Goal: Task Accomplishment & Management: Complete application form

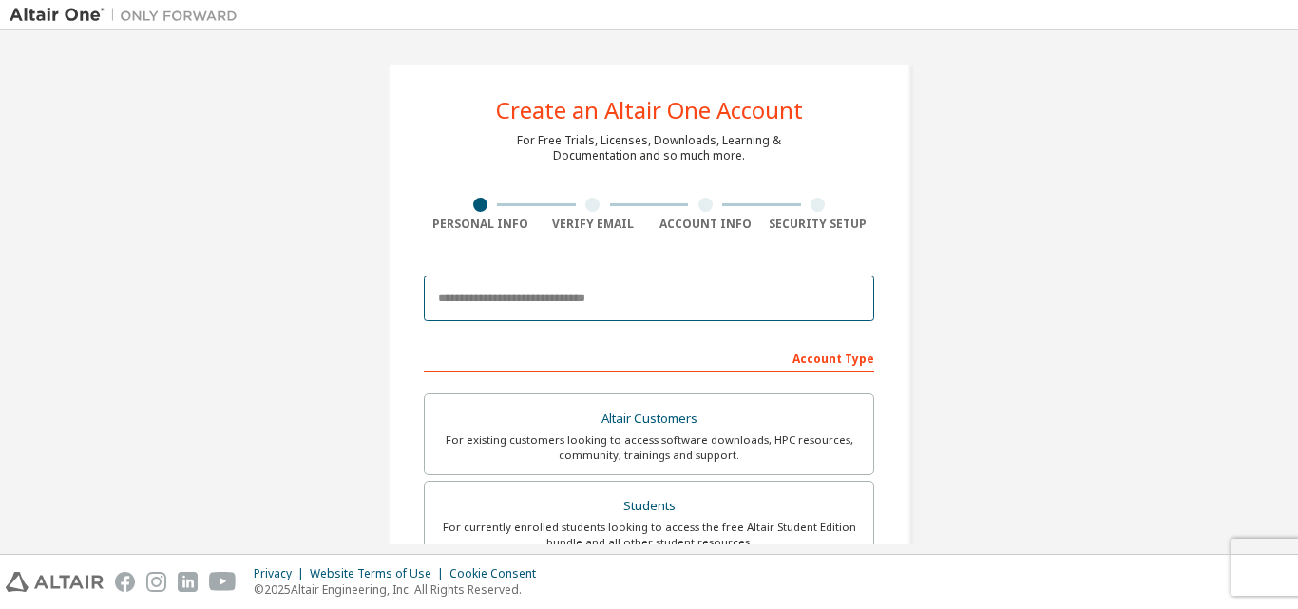
click at [539, 305] on input "email" at bounding box center [649, 298] width 450 height 46
click at [559, 297] on input "**********" at bounding box center [649, 298] width 450 height 46
click at [673, 297] on input "**********" at bounding box center [649, 298] width 450 height 46
type input "**********"
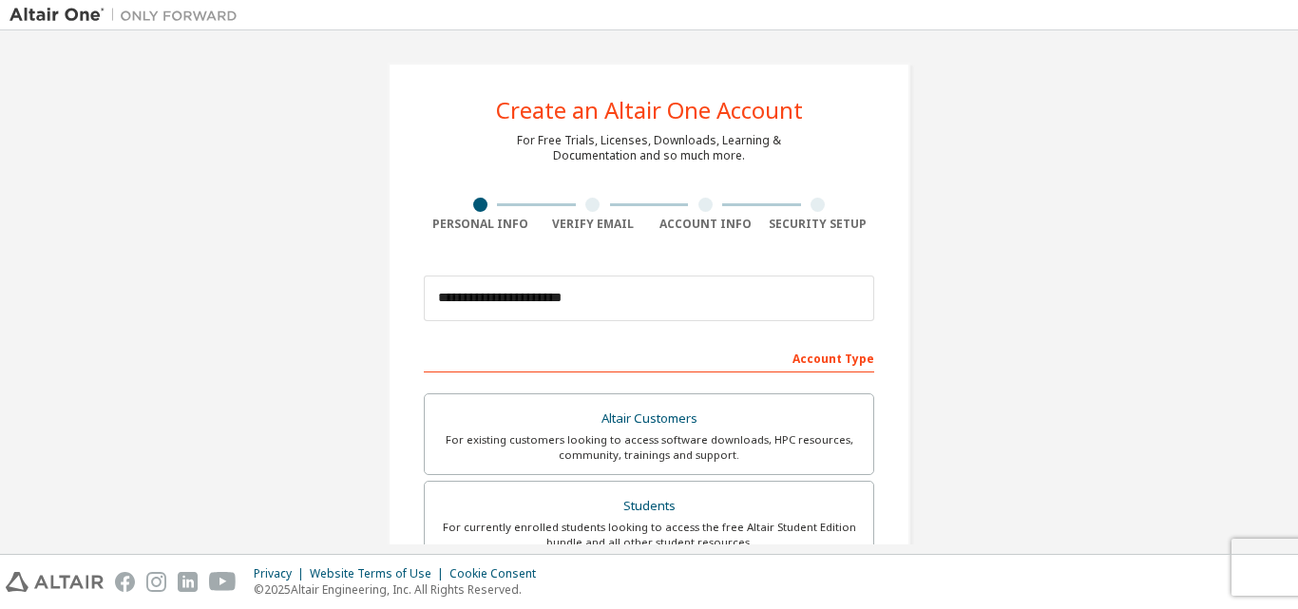
click at [824, 357] on div "Account Type" at bounding box center [649, 357] width 450 height 30
click at [781, 358] on div "Account Type" at bounding box center [649, 357] width 450 height 30
click at [812, 363] on div "Account Type" at bounding box center [649, 357] width 450 height 30
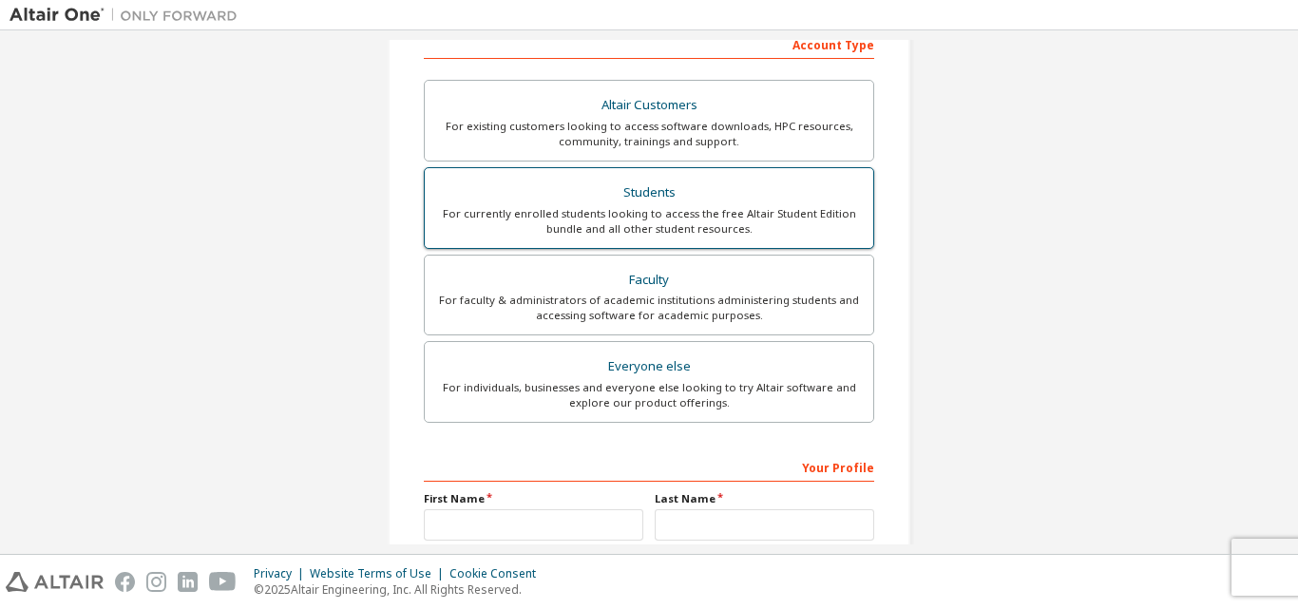
scroll to position [314, 0]
click at [655, 221] on div "For currently enrolled students looking to access the free Altair Student Editi…" at bounding box center [649, 220] width 426 height 30
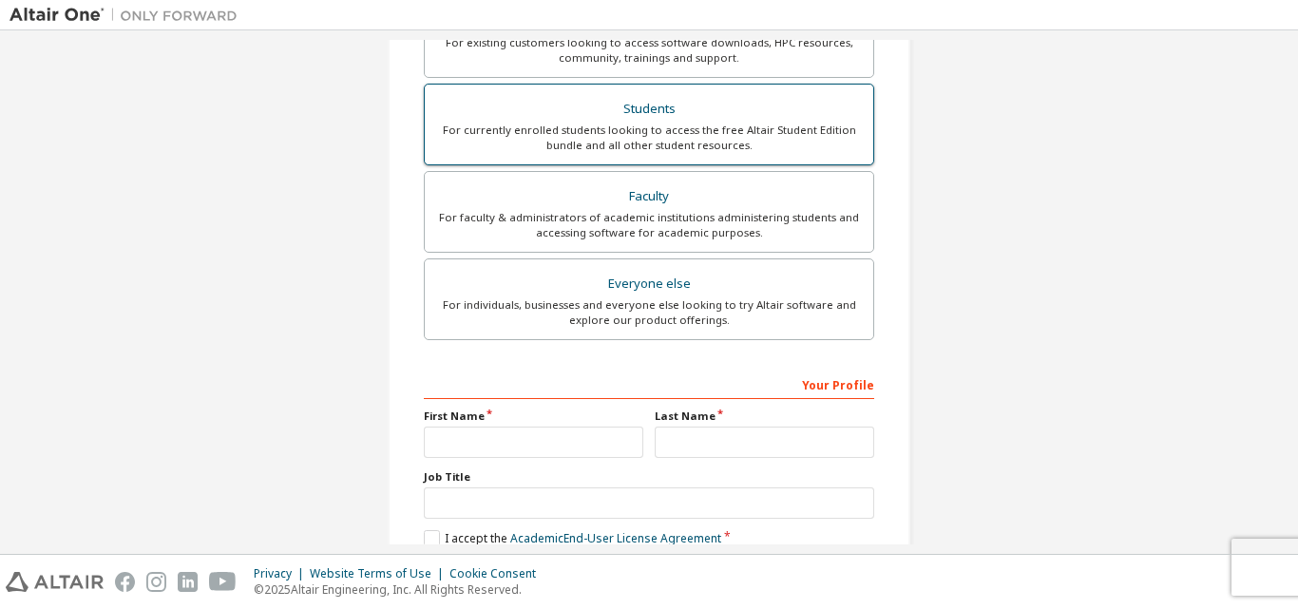
scroll to position [446, 0]
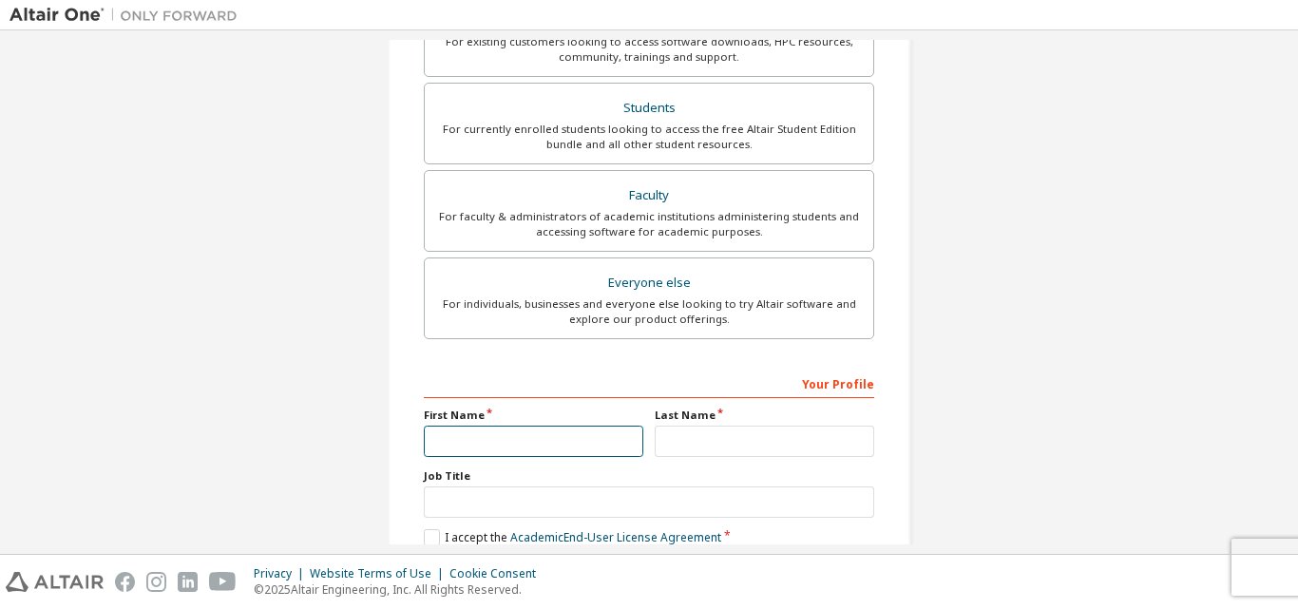
click at [503, 435] on input "text" at bounding box center [533, 441] width 219 height 31
type input "*******"
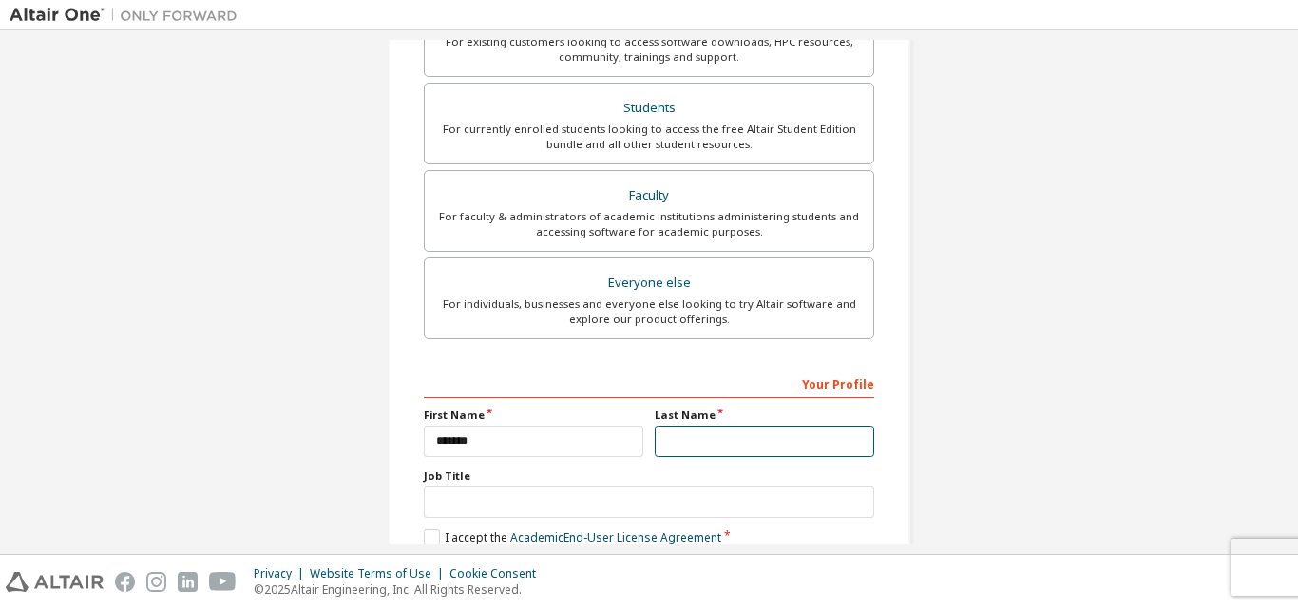
click at [692, 443] on input "text" at bounding box center [763, 441] width 219 height 31
type input "*****"
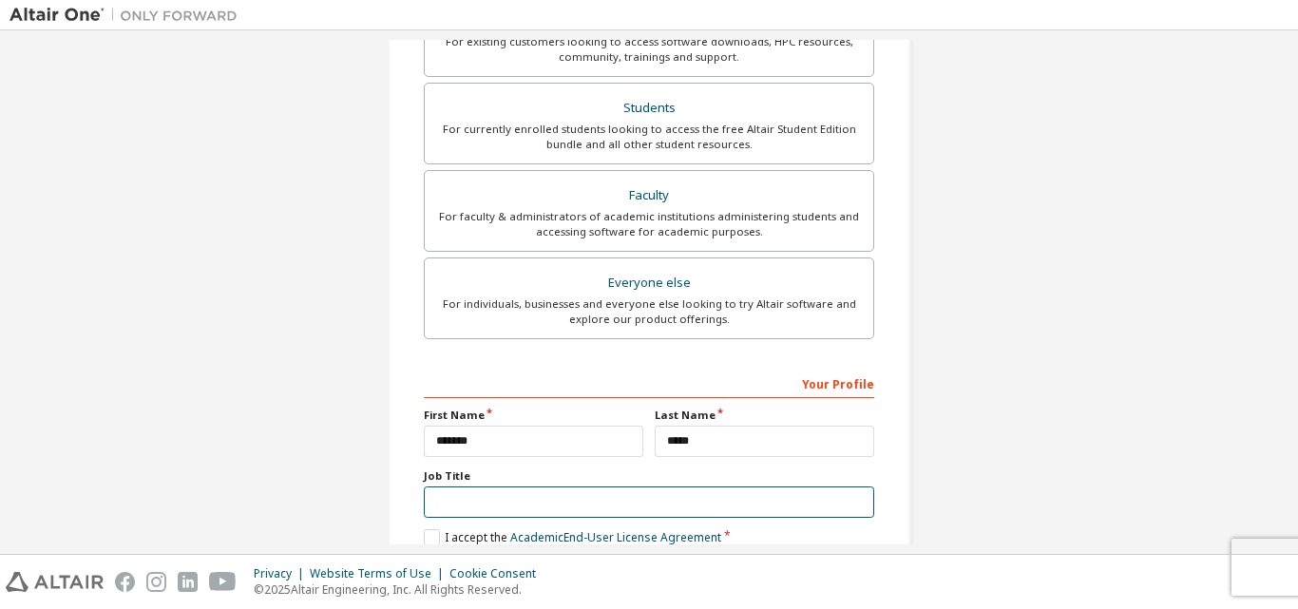
click at [678, 495] on input "text" at bounding box center [649, 501] width 450 height 31
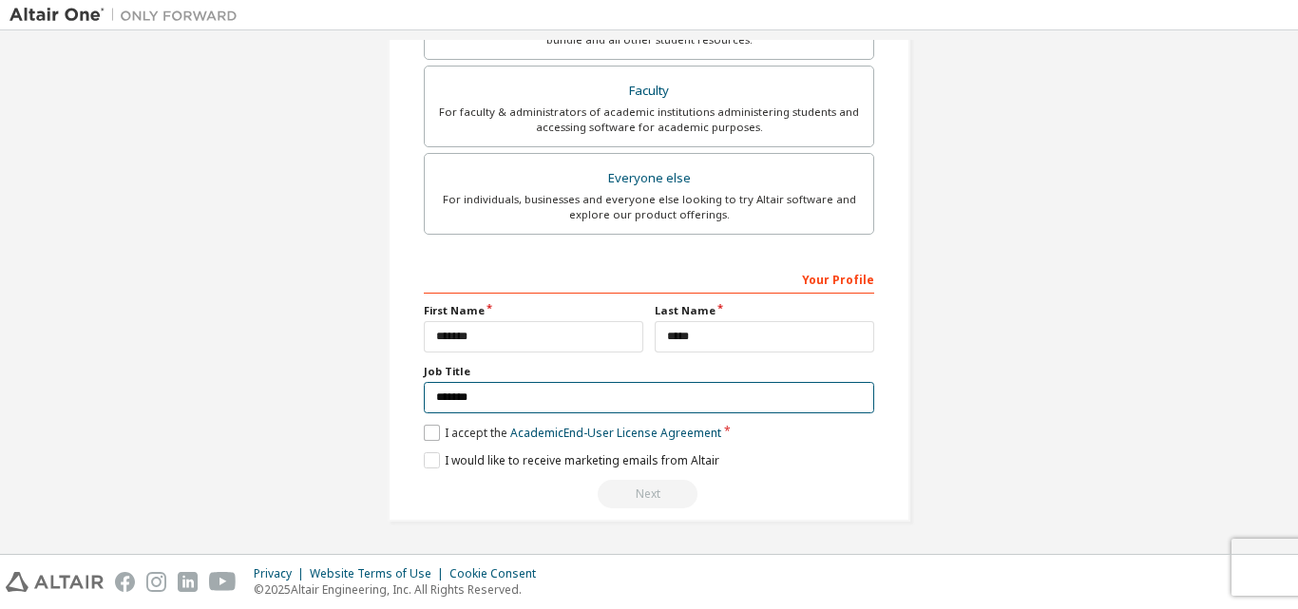
type input "*******"
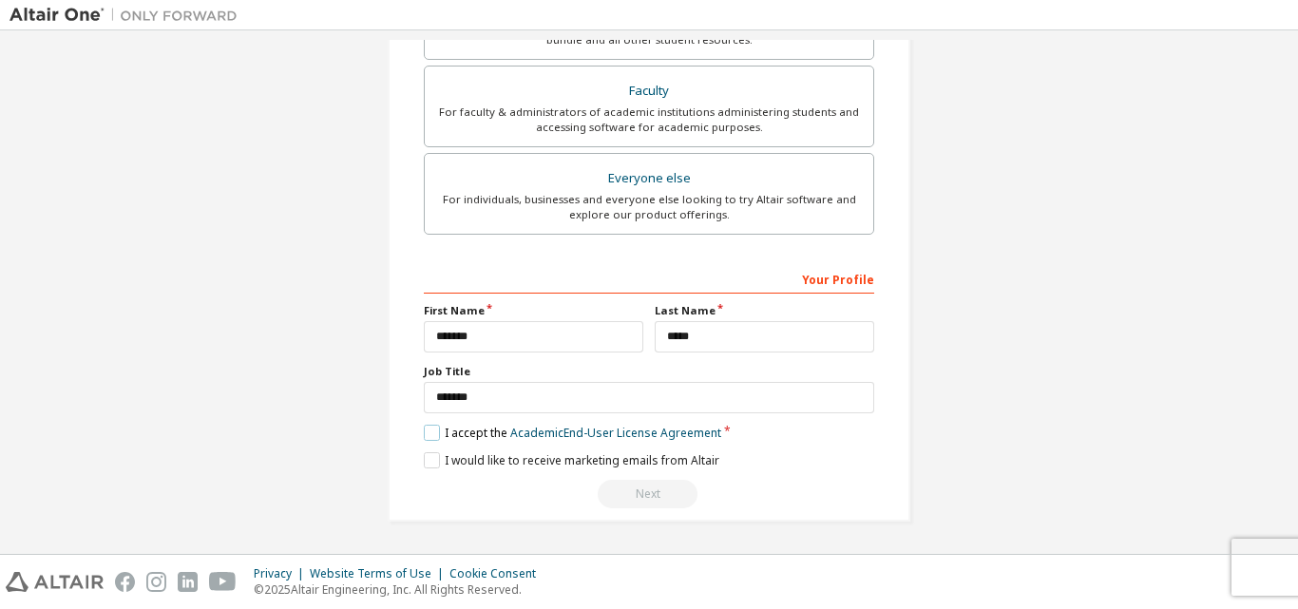
click at [429, 437] on label "I accept the Academic End-User License Agreement" at bounding box center [572, 433] width 297 height 16
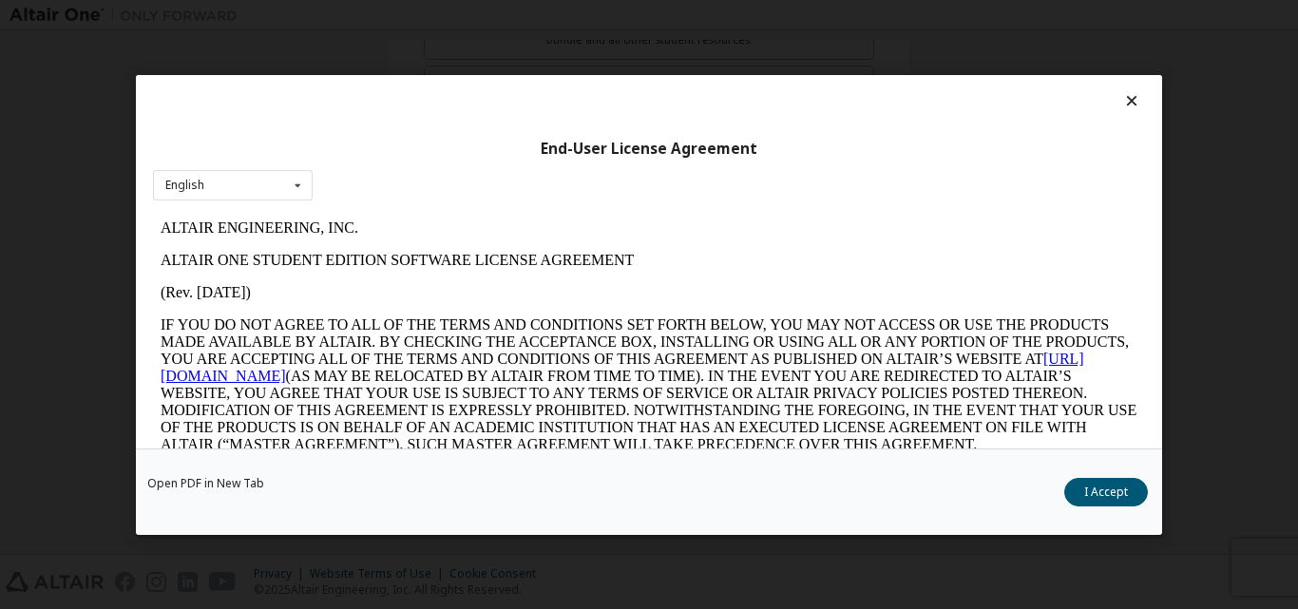
scroll to position [0, 0]
click at [1092, 494] on button "I Accept" at bounding box center [1106, 491] width 84 height 28
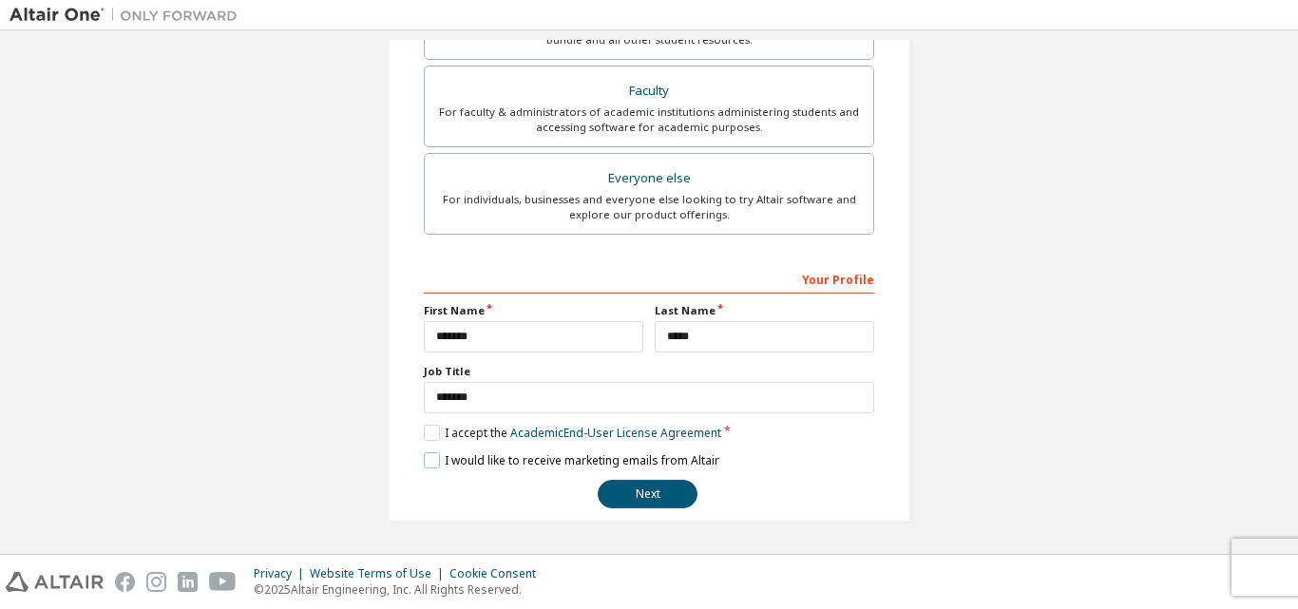
click at [424, 465] on label "I would like to receive marketing emails from Altair" at bounding box center [571, 460] width 295 height 16
click at [629, 495] on button "Next" at bounding box center [647, 494] width 100 height 28
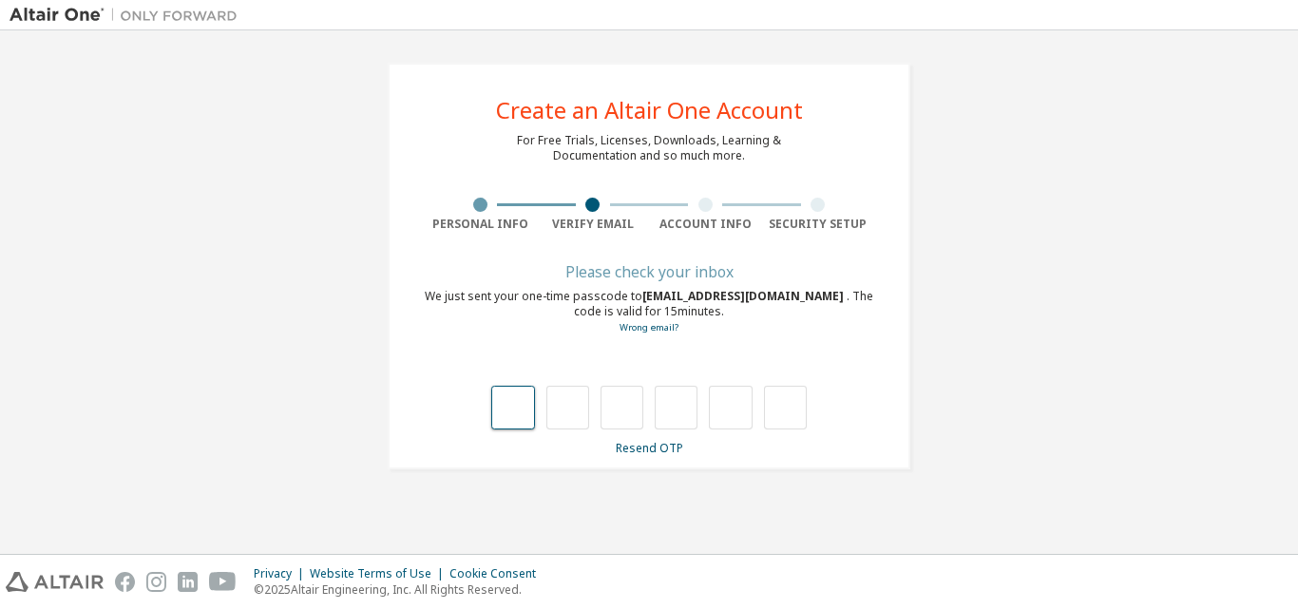
click at [506, 407] on input "text" at bounding box center [512, 408] width 43 height 44
click at [515, 420] on input "text" at bounding box center [512, 408] width 43 height 44
type input "*"
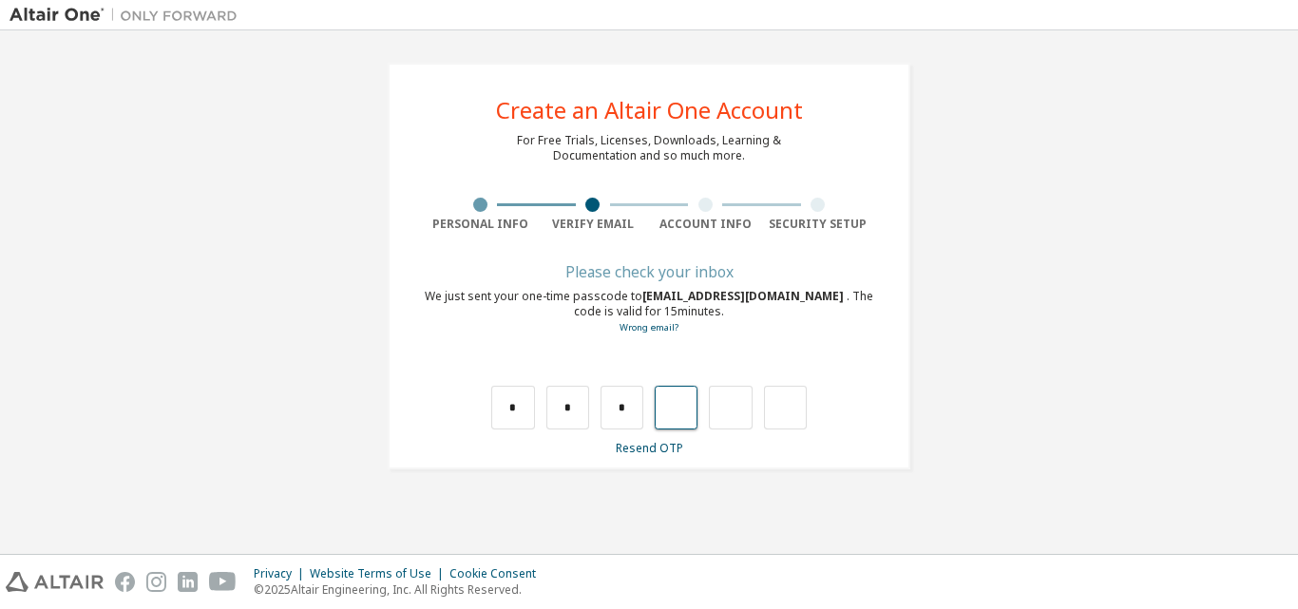
type input "*"
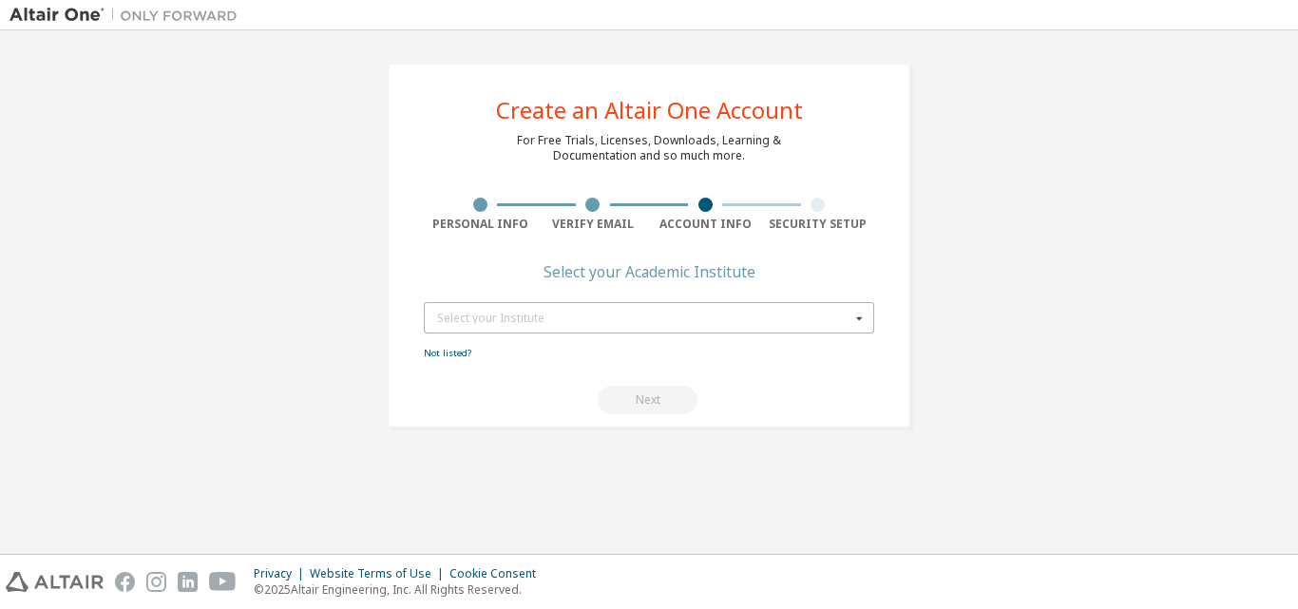
click at [778, 320] on div "Select your Institute" at bounding box center [643, 318] width 413 height 11
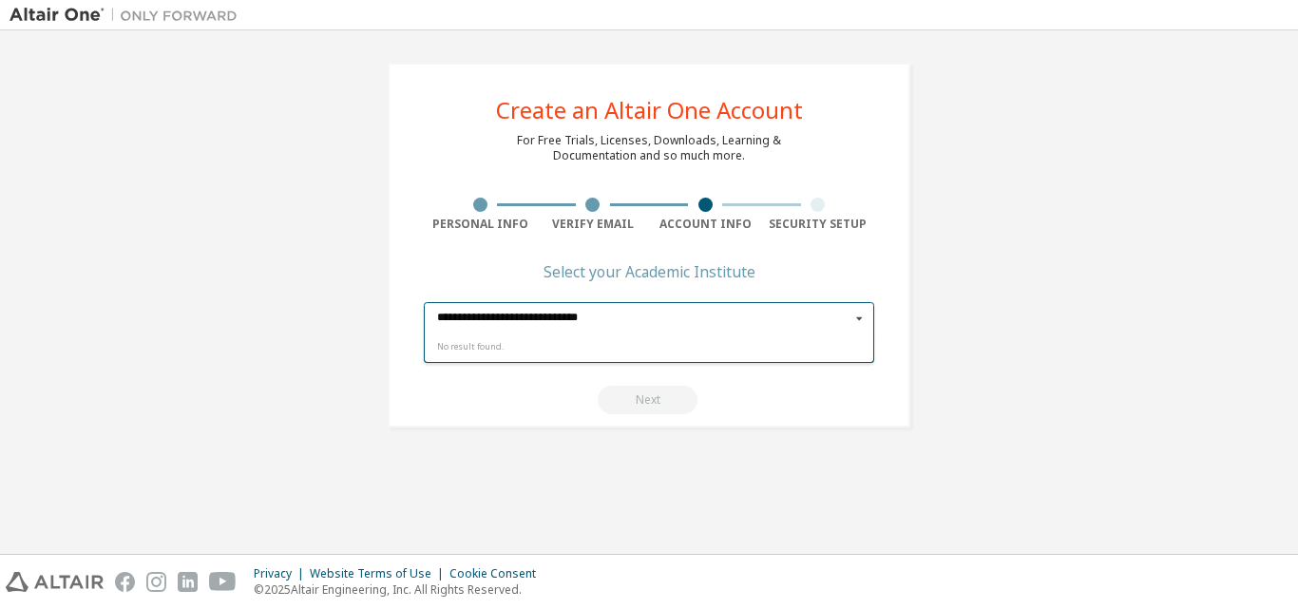
type input "**********"
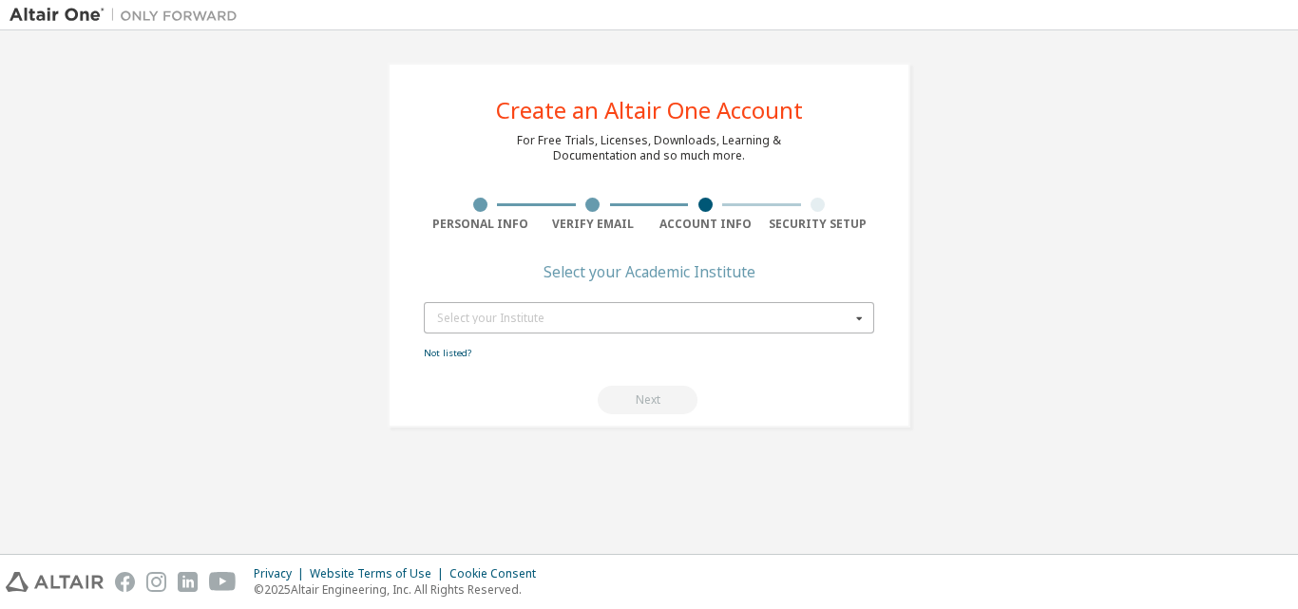
click at [645, 398] on div "Next" at bounding box center [649, 400] width 450 height 28
click at [852, 322] on icon at bounding box center [859, 317] width 24 height 29
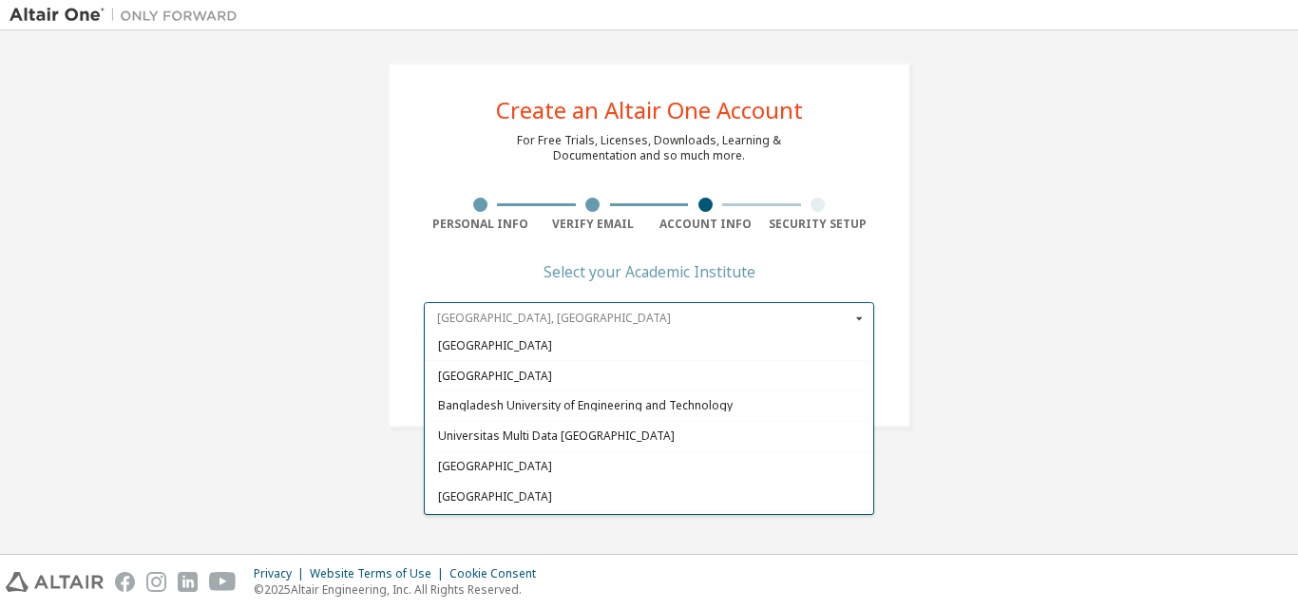
scroll to position [123, 0]
click at [677, 415] on div "Bangladesh University of Engineering and Technology" at bounding box center [649, 406] width 448 height 30
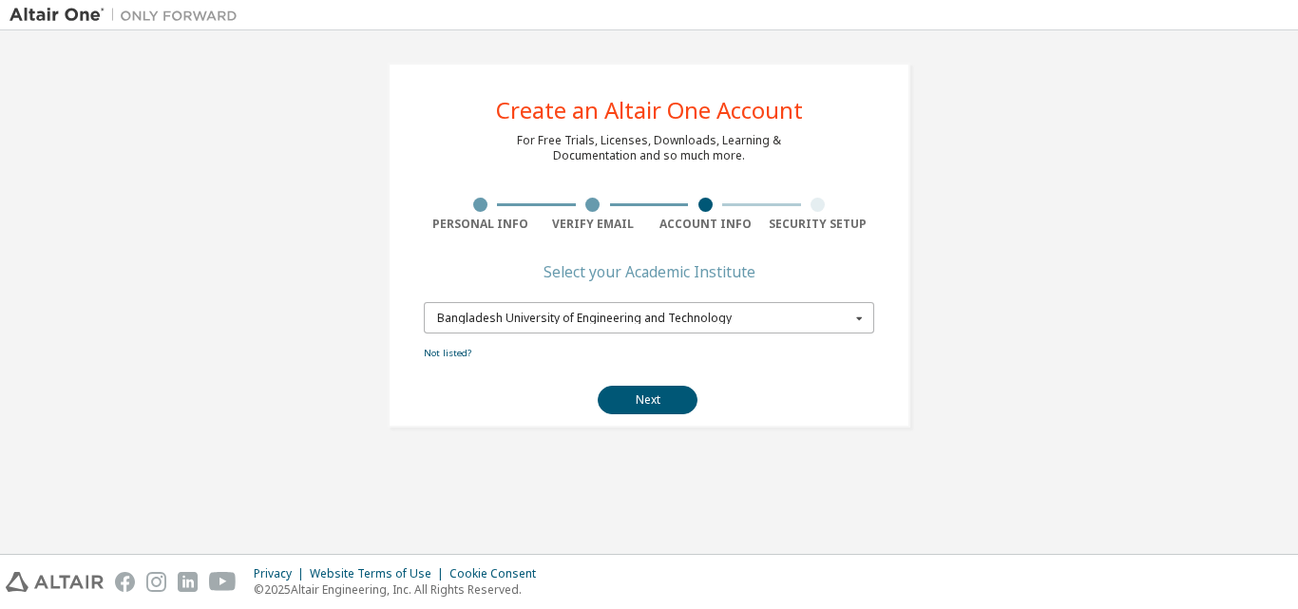
click at [838, 323] on div "Bangladesh University of Engineering and Technology" at bounding box center [643, 318] width 413 height 11
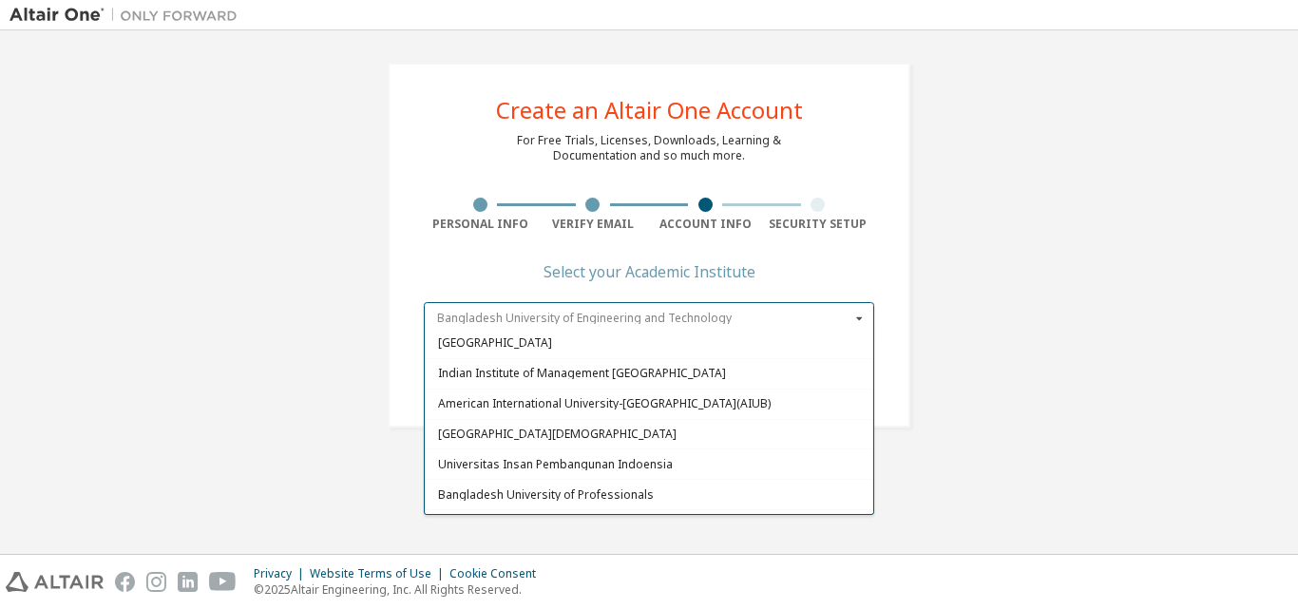
scroll to position [398, 0]
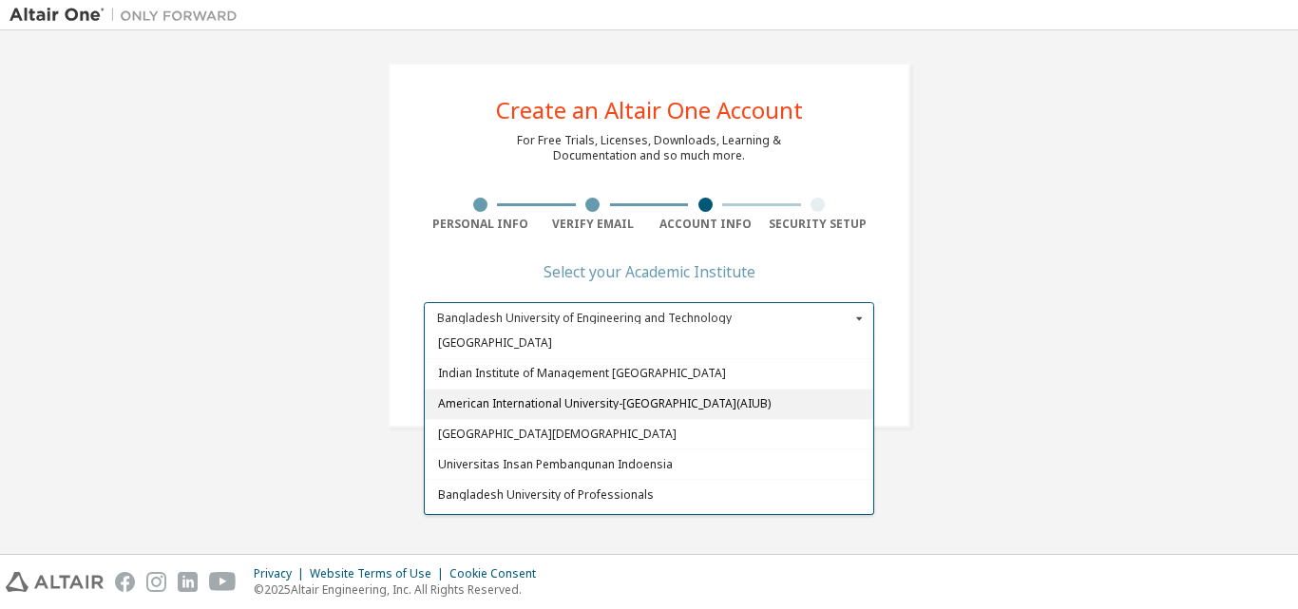
click at [700, 412] on div "American International University-Bangladesh(AIUB)" at bounding box center [649, 403] width 448 height 30
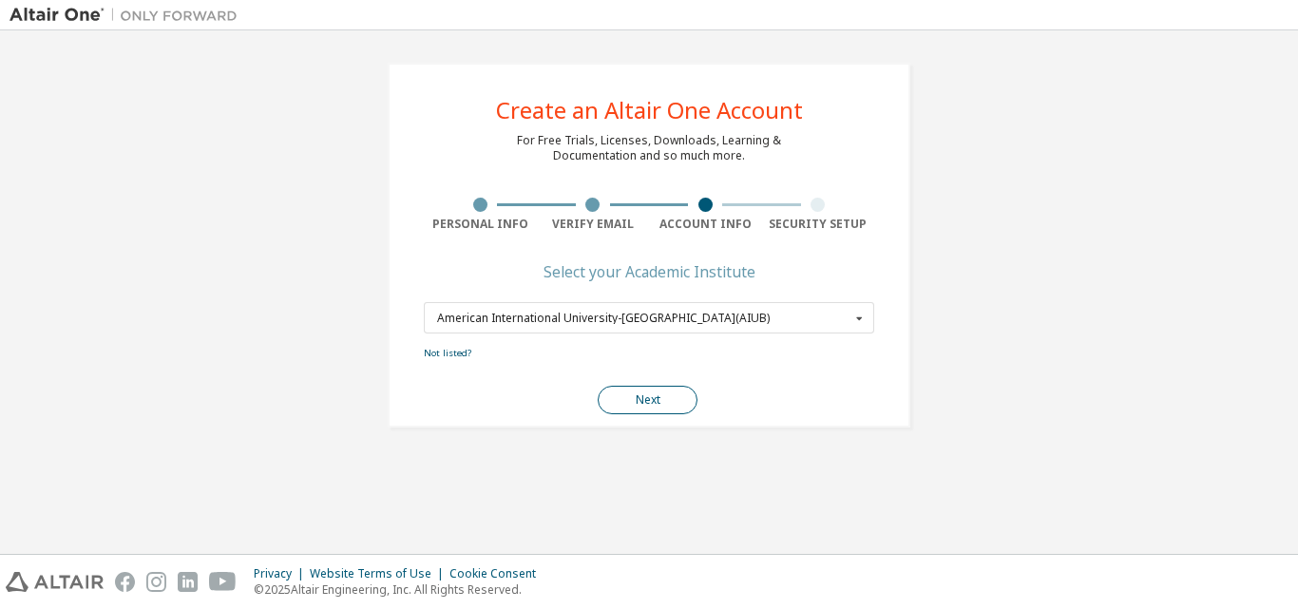
click at [667, 406] on button "Next" at bounding box center [647, 400] width 100 height 28
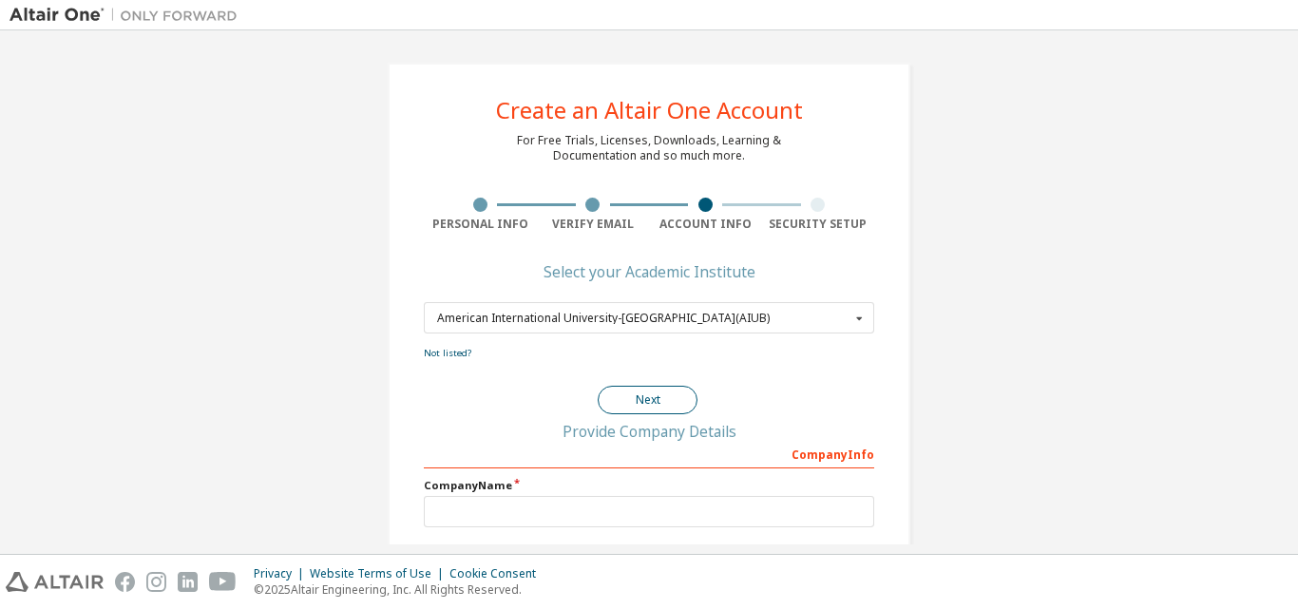
scroll to position [0, 0]
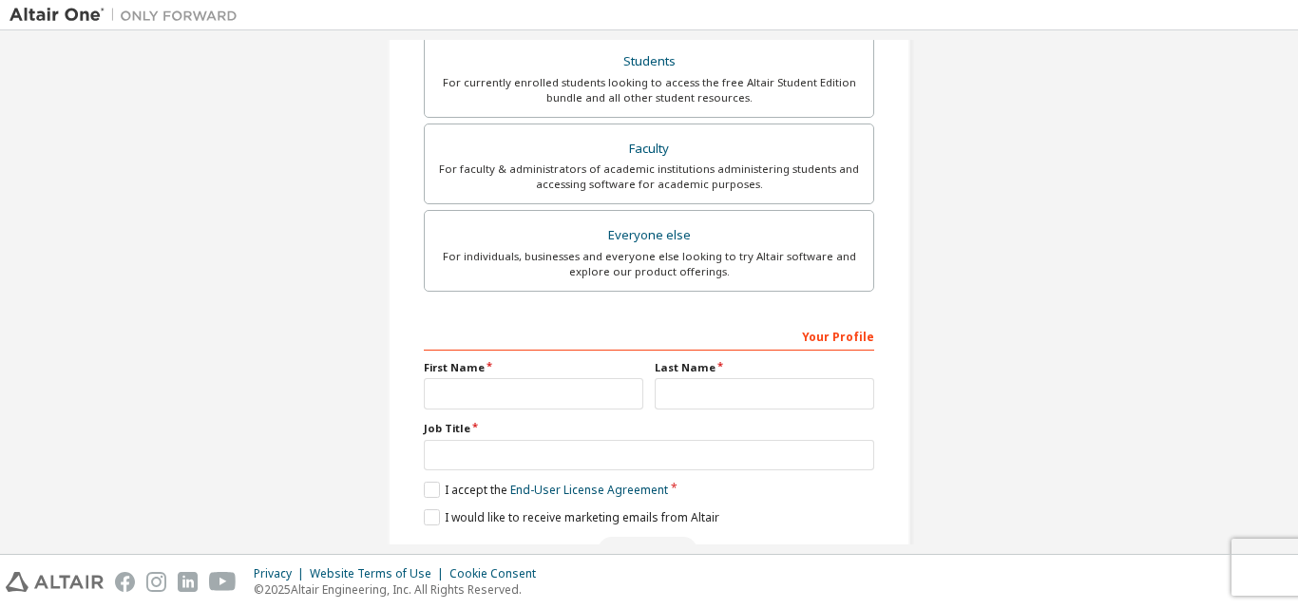
scroll to position [502, 0]
